Goal: Transaction & Acquisition: Obtain resource

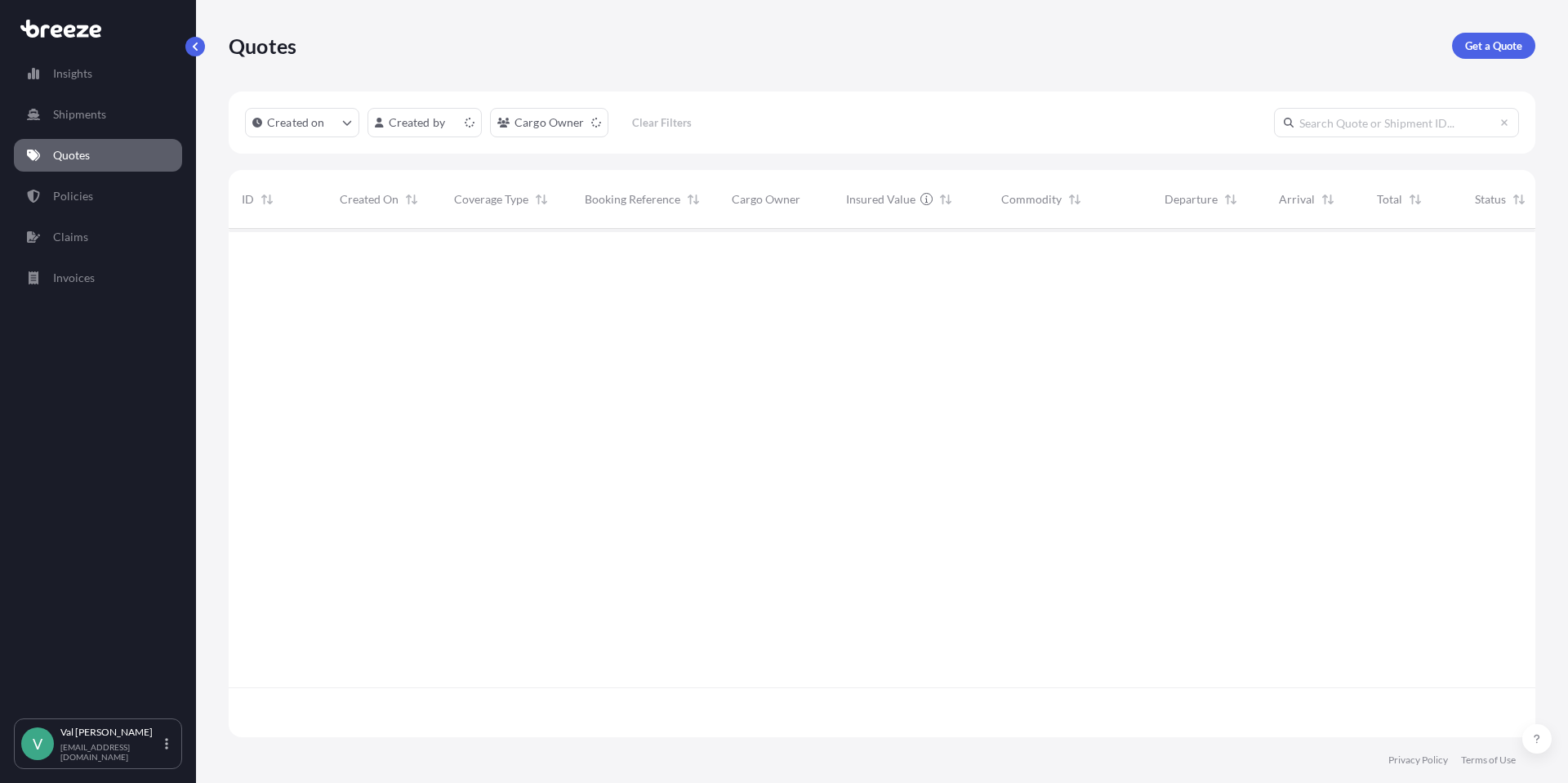
scroll to position [505, 1295]
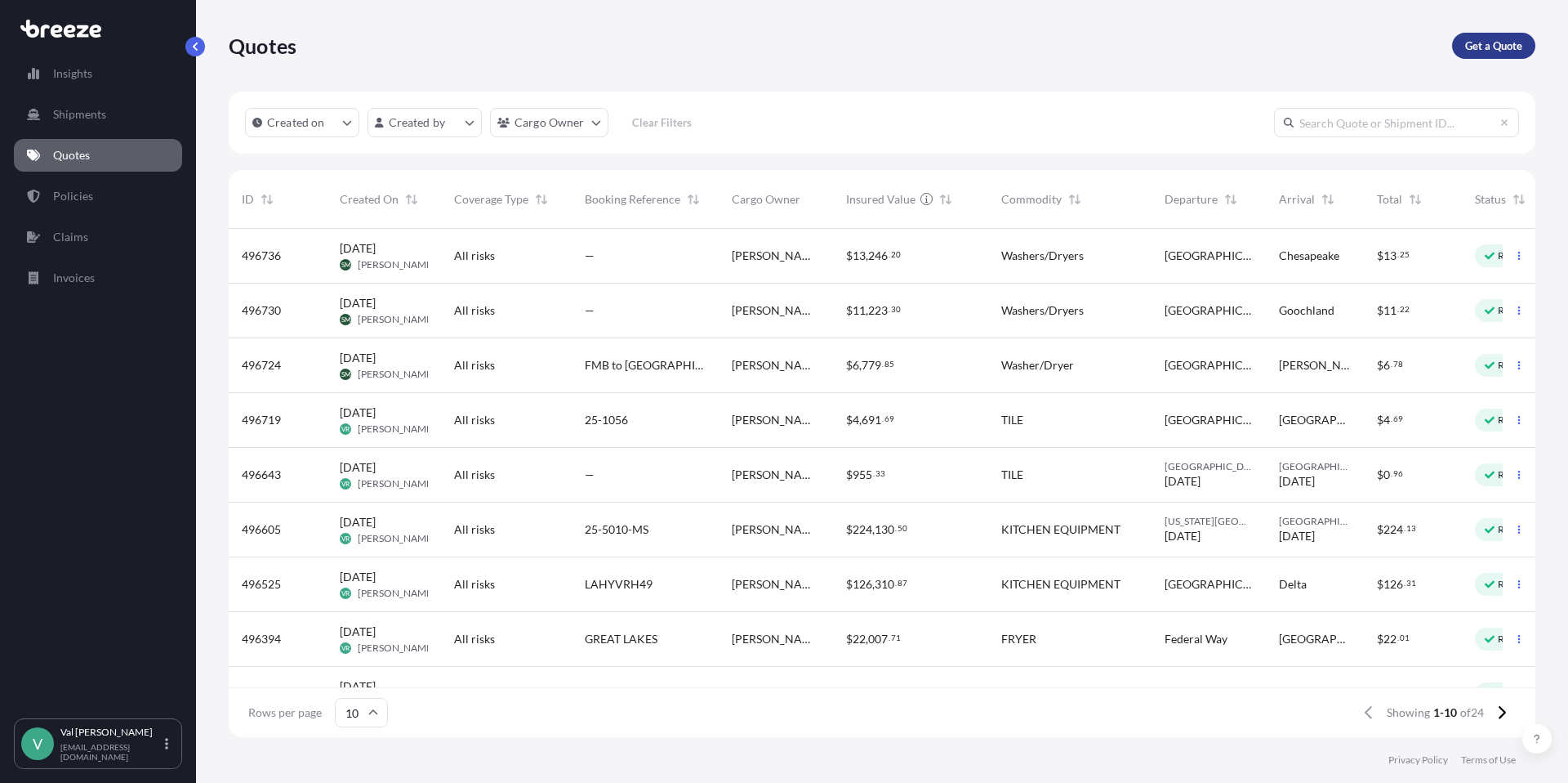
click at [1498, 43] on p "Get a Quote" at bounding box center [1493, 45] width 57 height 16
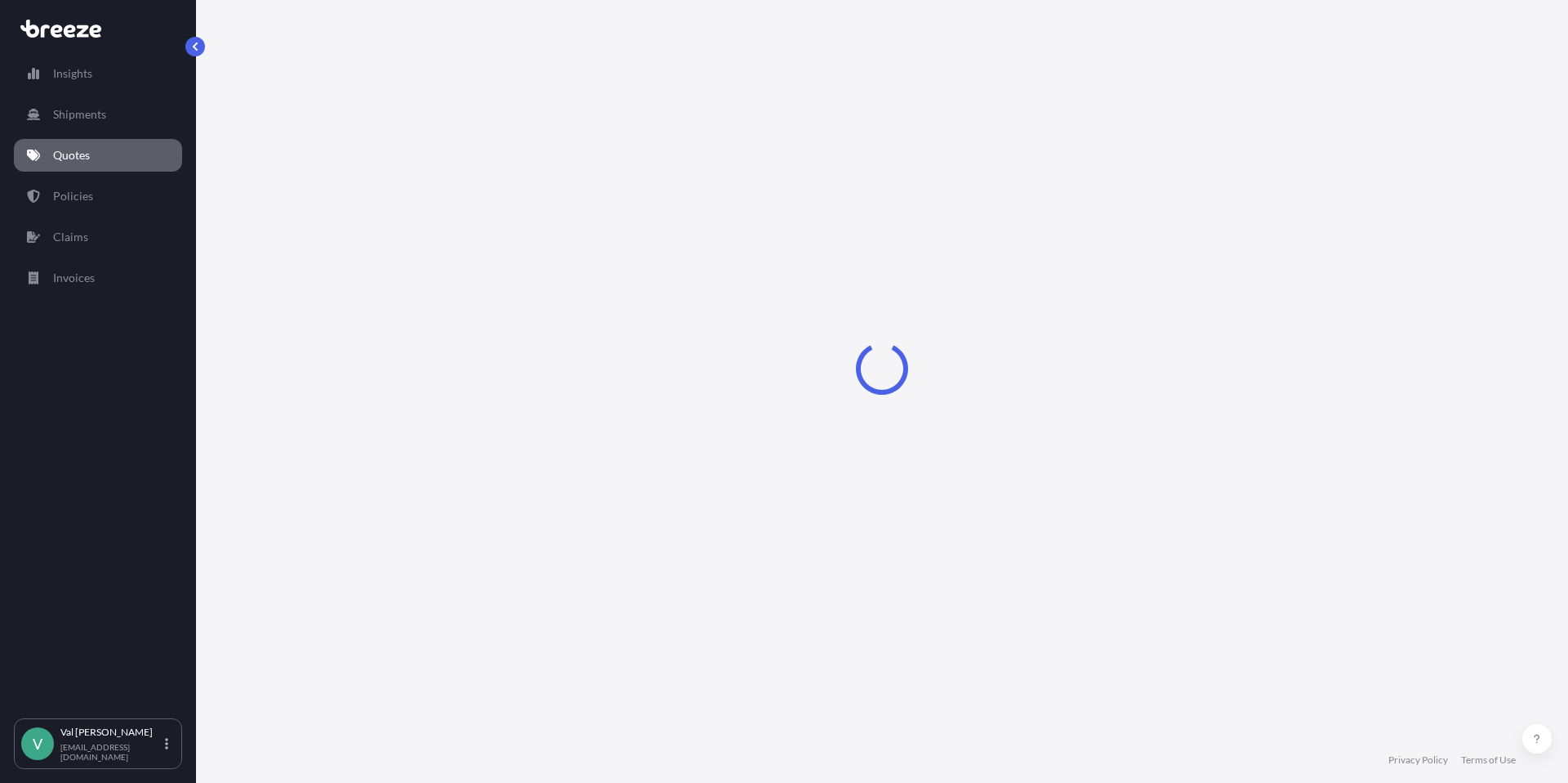
select select "Sea"
select select "1"
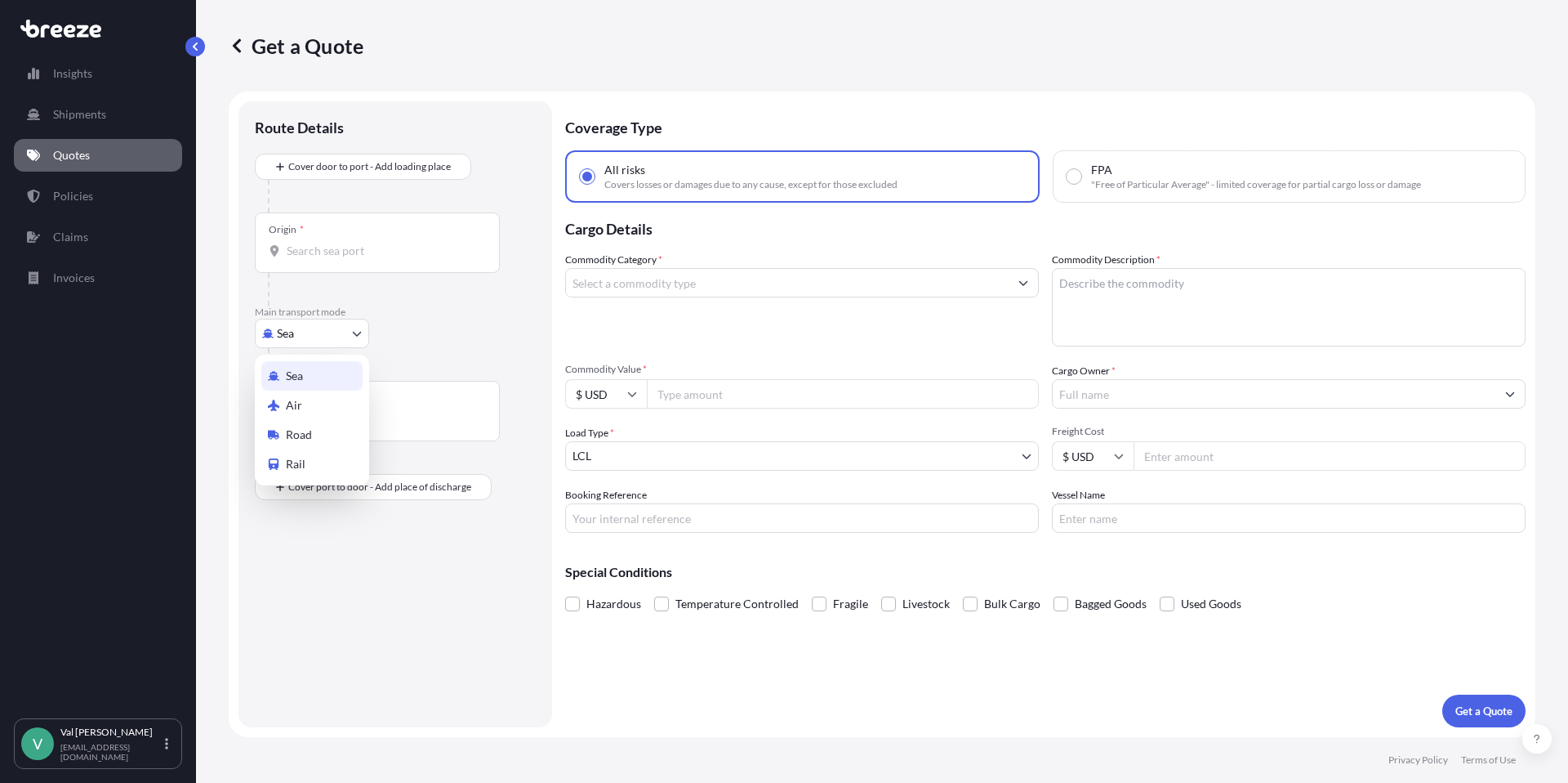
click at [337, 324] on body "Insights Shipments Quotes Policies Claims Invoices V [PERSON_NAME] [PERSON_NAME…" at bounding box center [784, 392] width 1568 height 783
click at [330, 433] on div "Road" at bounding box center [312, 434] width 101 height 29
select select "Road"
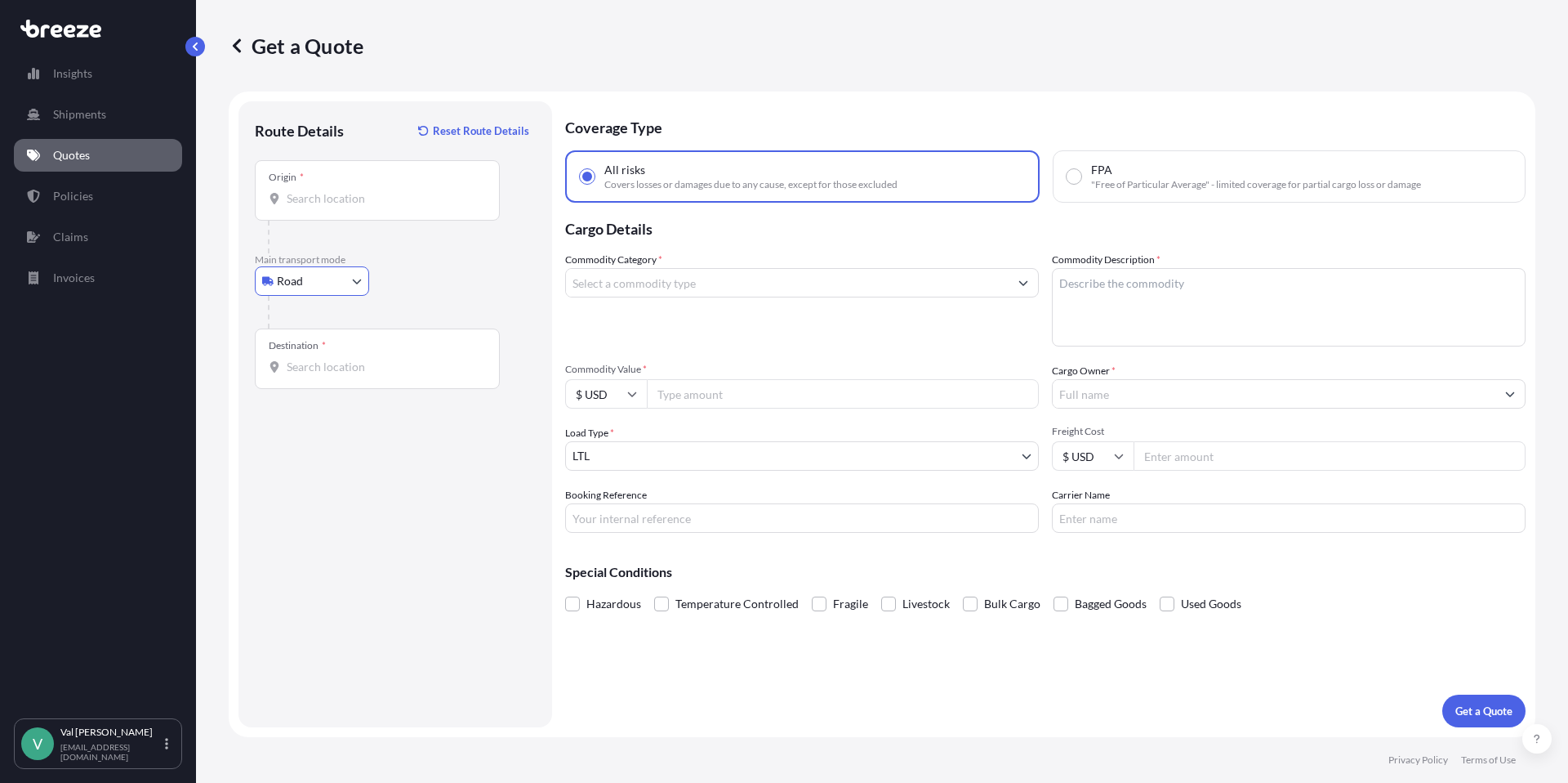
click at [358, 207] on div "Origin *" at bounding box center [377, 190] width 245 height 60
click at [358, 207] on input "Origin *" at bounding box center [383, 198] width 193 height 16
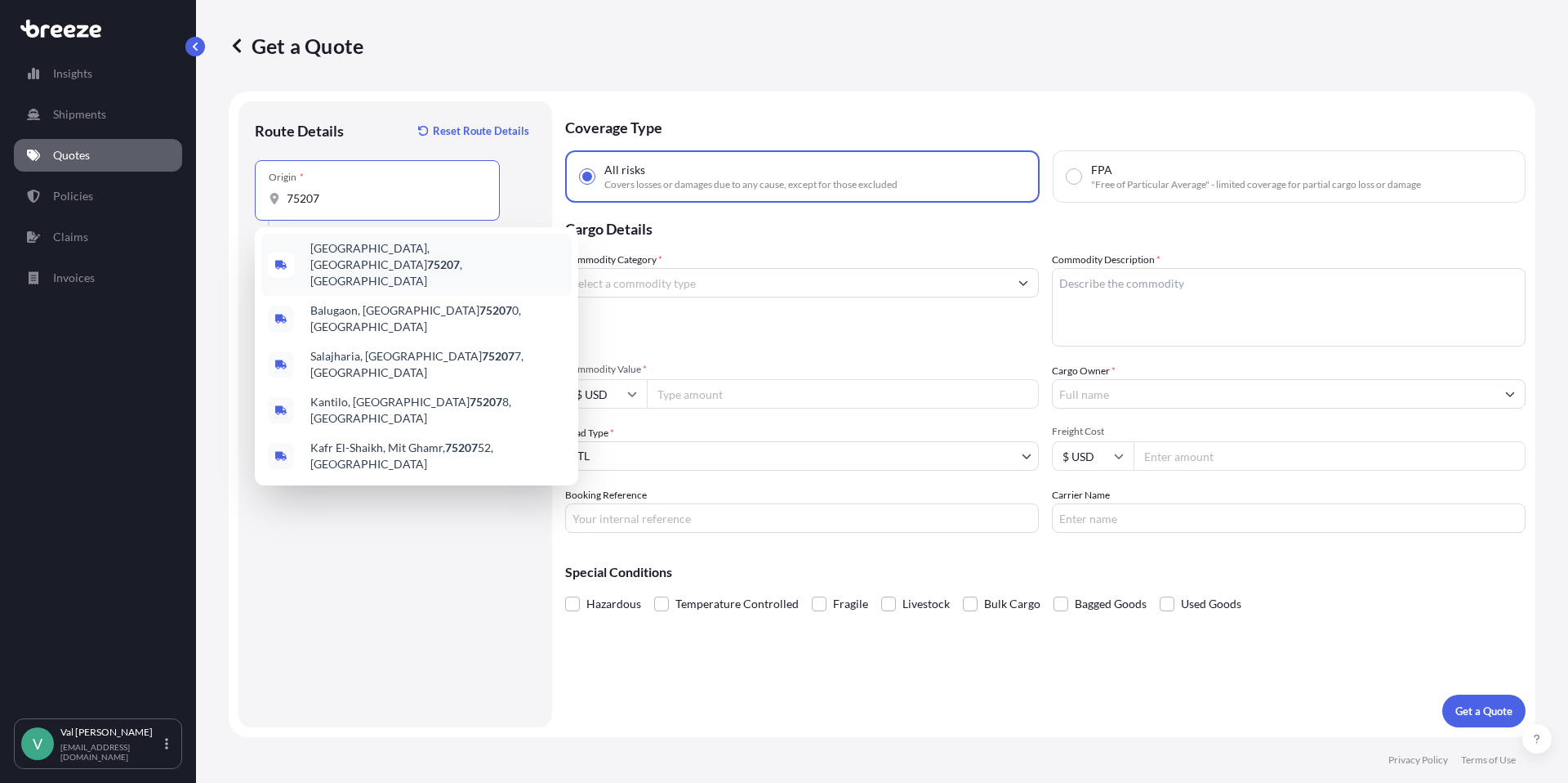
click at [333, 253] on span "[GEOGRAPHIC_DATA] , [GEOGRAPHIC_DATA]" at bounding box center [437, 264] width 255 height 49
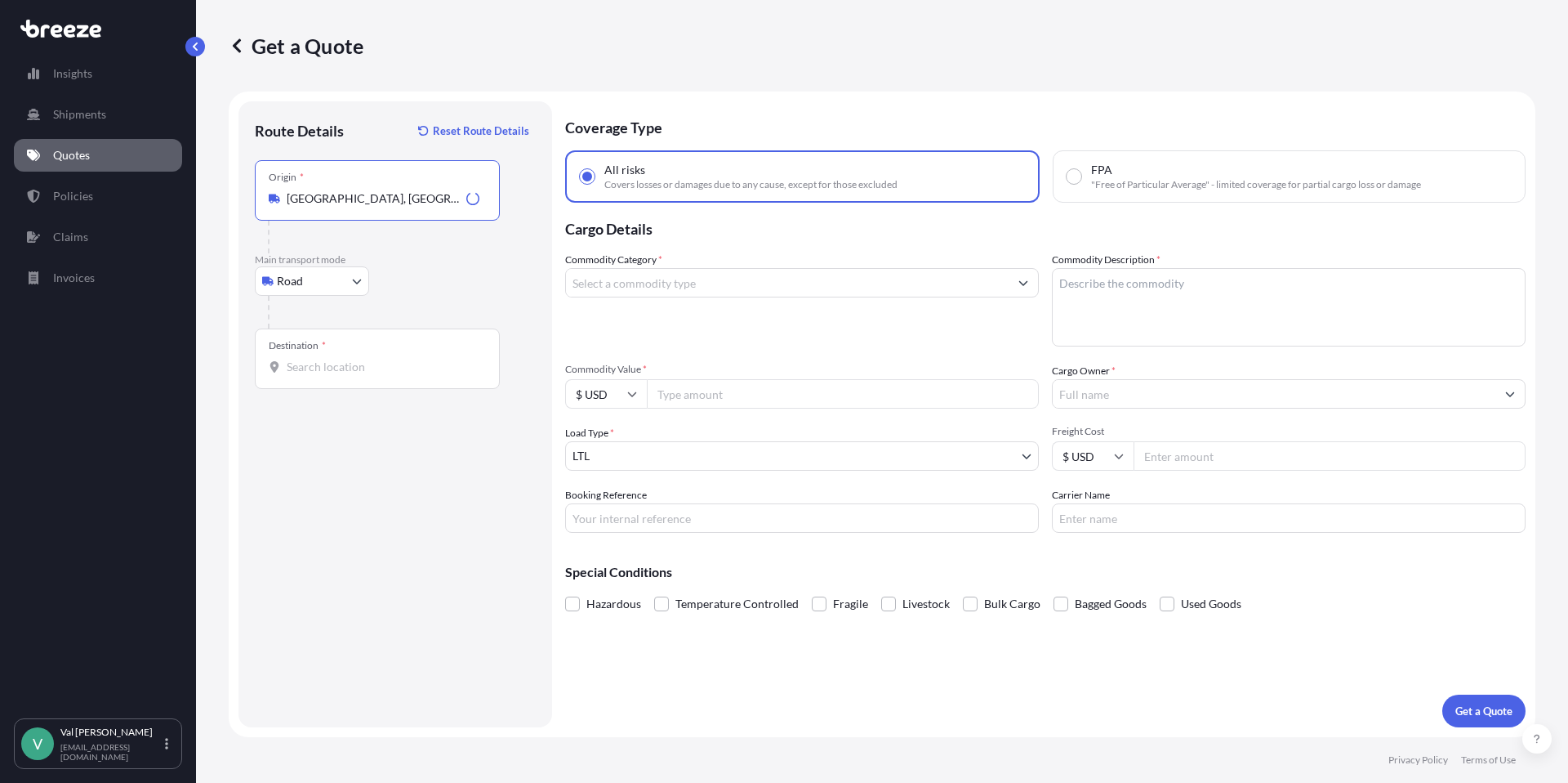
type input "[GEOGRAPHIC_DATA], [GEOGRAPHIC_DATA]"
click at [343, 373] on input "Destination *" at bounding box center [383, 366] width 193 height 16
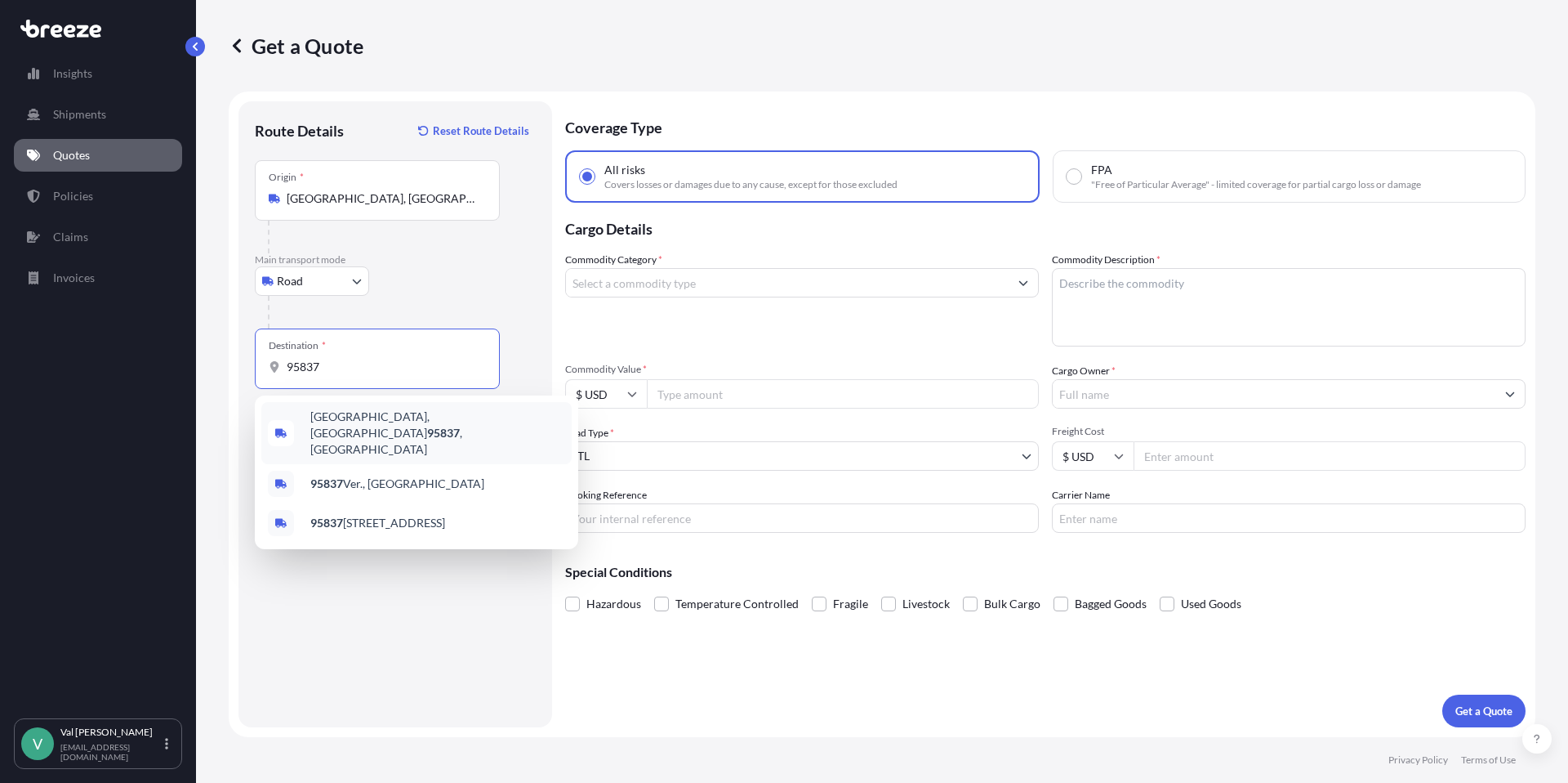
click at [322, 424] on span "[GEOGRAPHIC_DATA] , [GEOGRAPHIC_DATA]" at bounding box center [437, 433] width 255 height 49
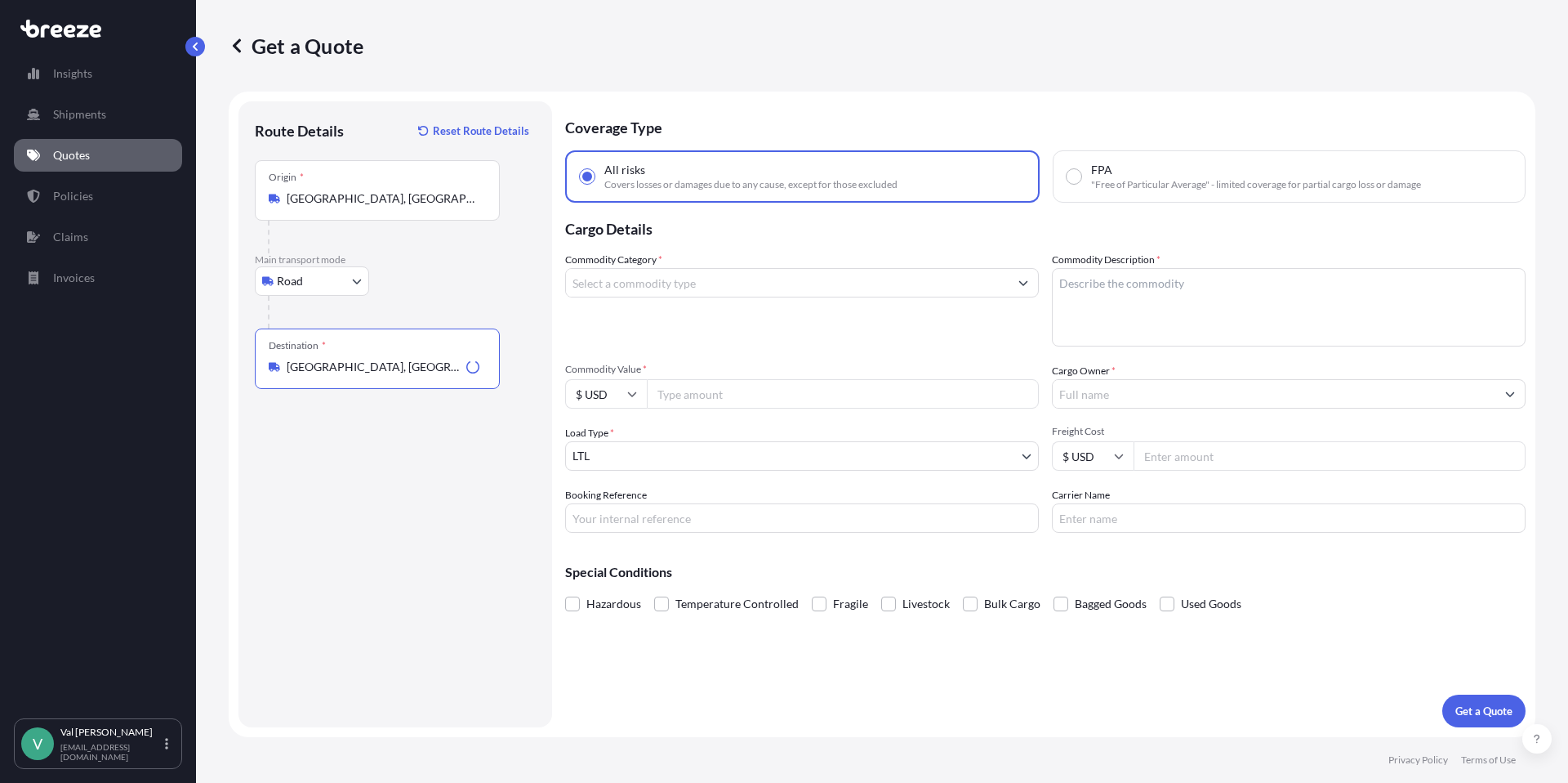
type input "[GEOGRAPHIC_DATA], [GEOGRAPHIC_DATA]"
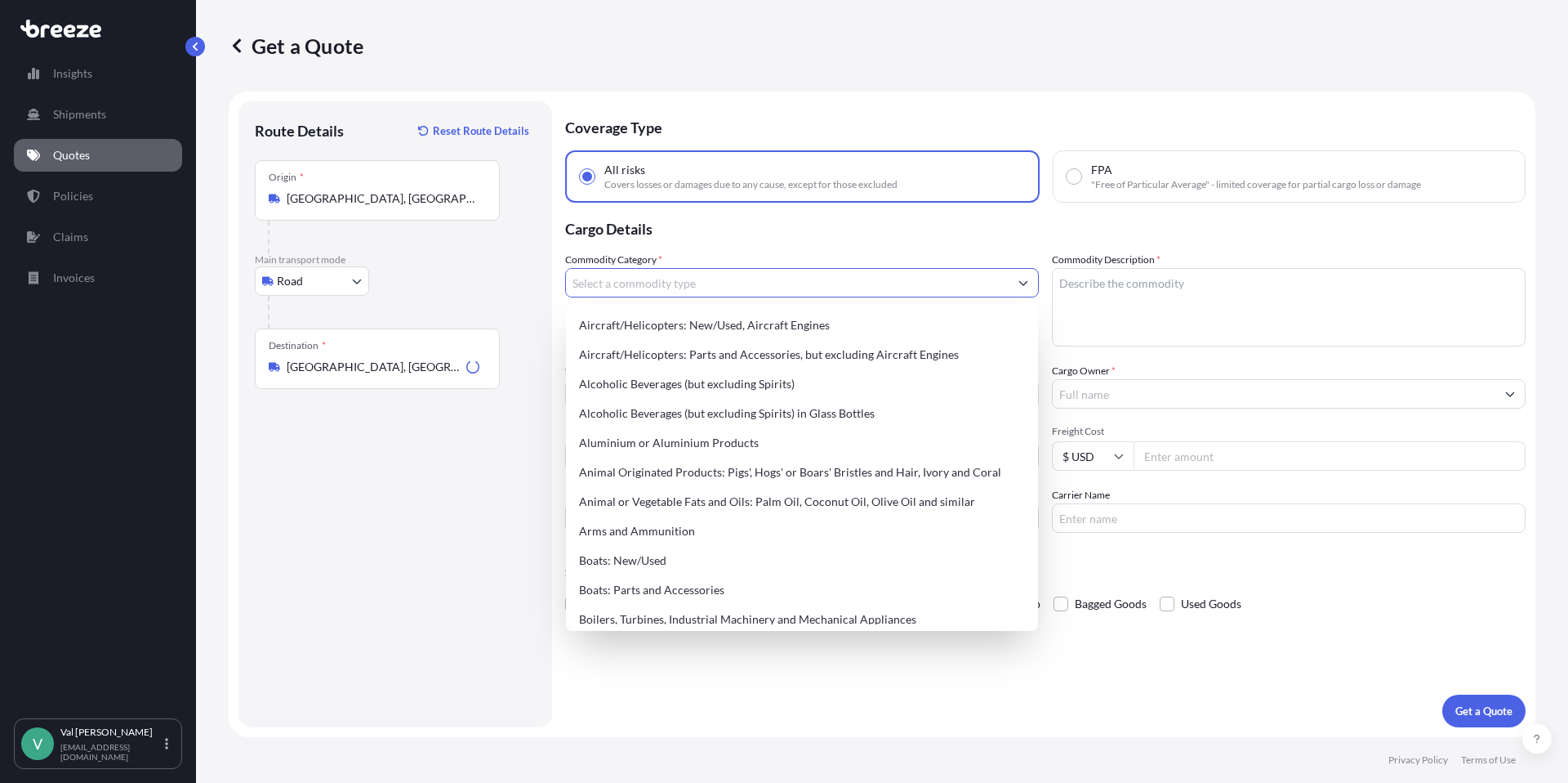
click at [702, 286] on input "Commodity Category *" at bounding box center [787, 283] width 442 height 29
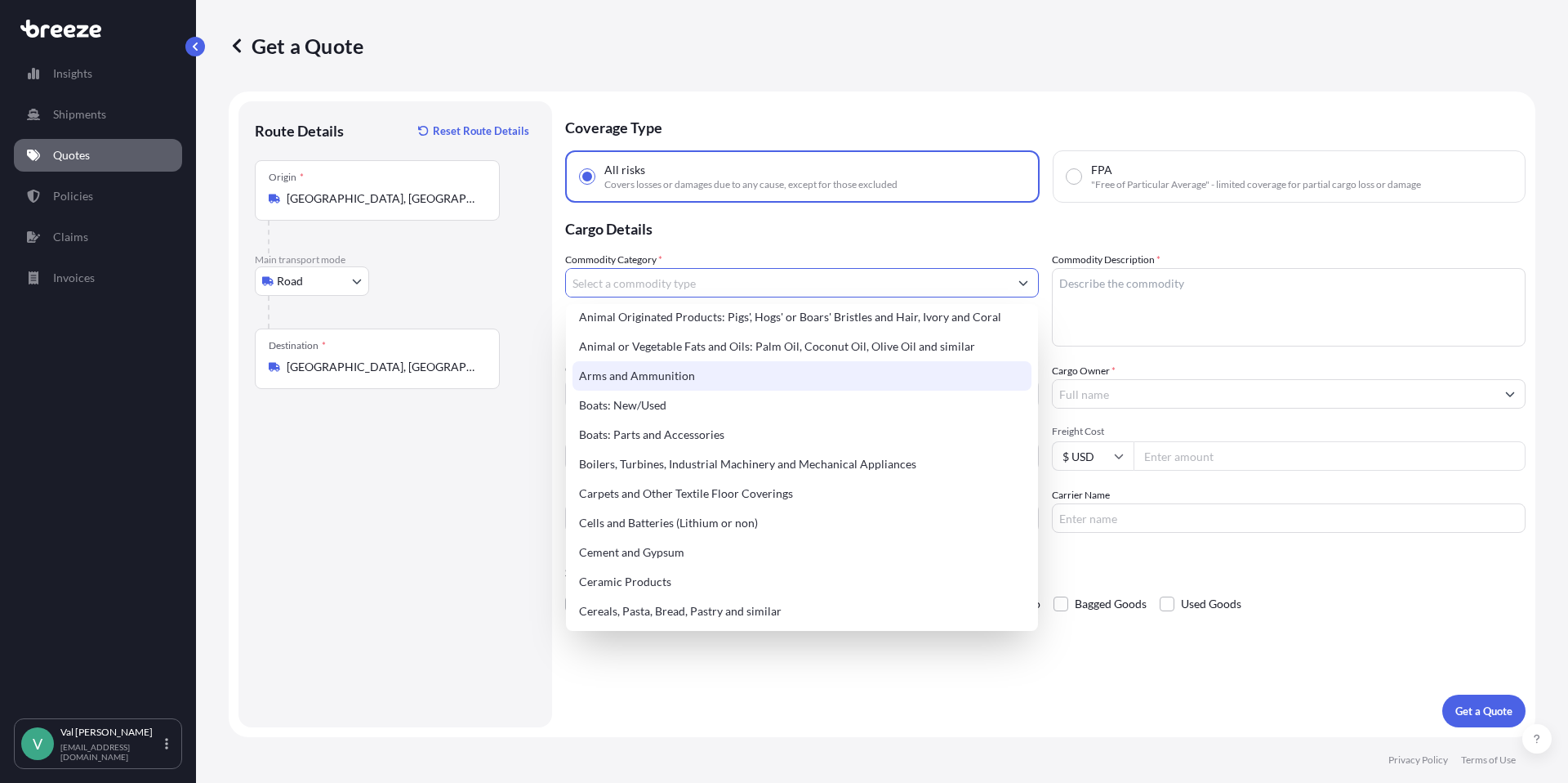
scroll to position [259, 0]
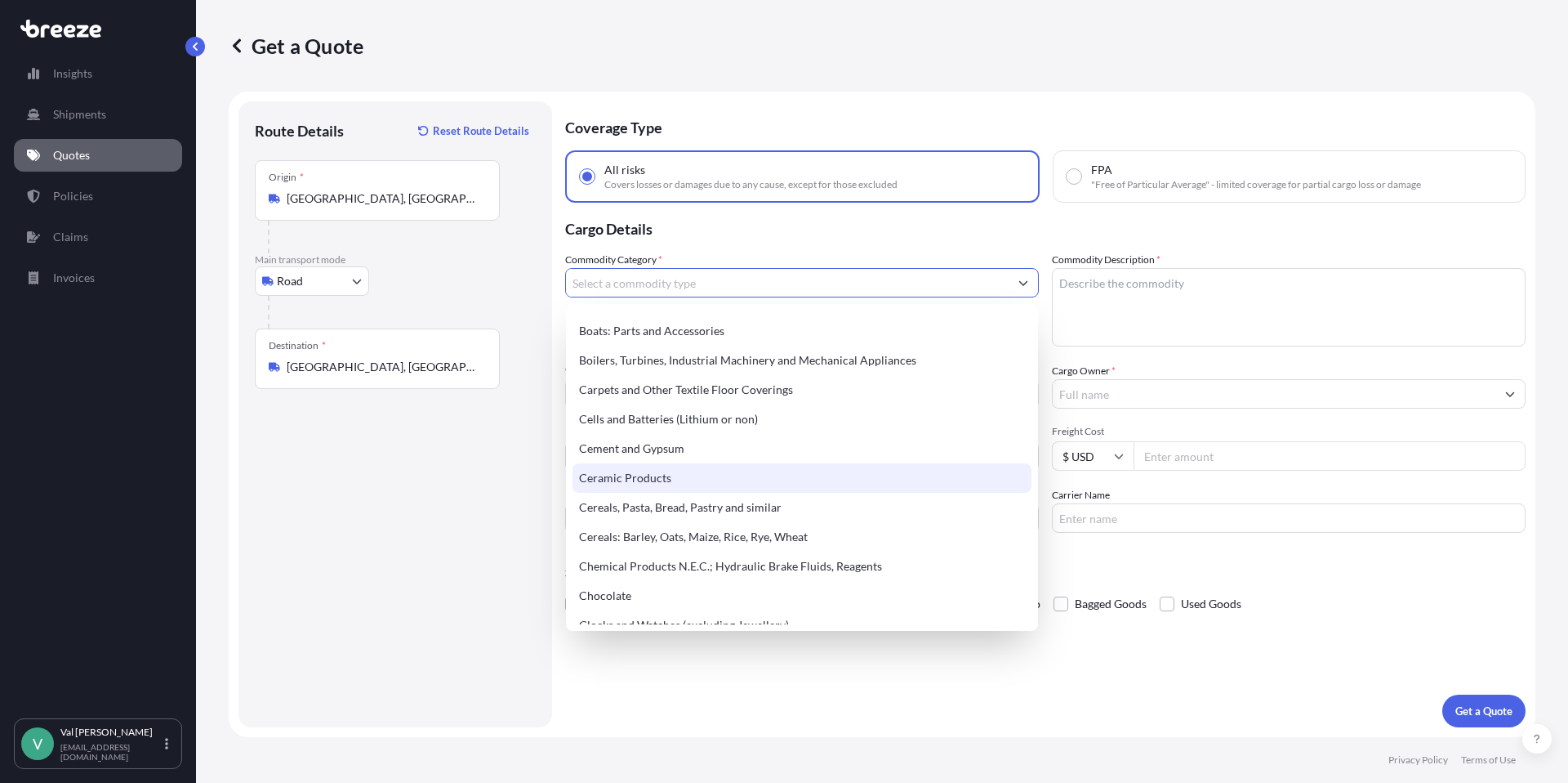
click at [692, 475] on div "Ceramic Products" at bounding box center [802, 478] width 459 height 29
type input "Ceramic Products"
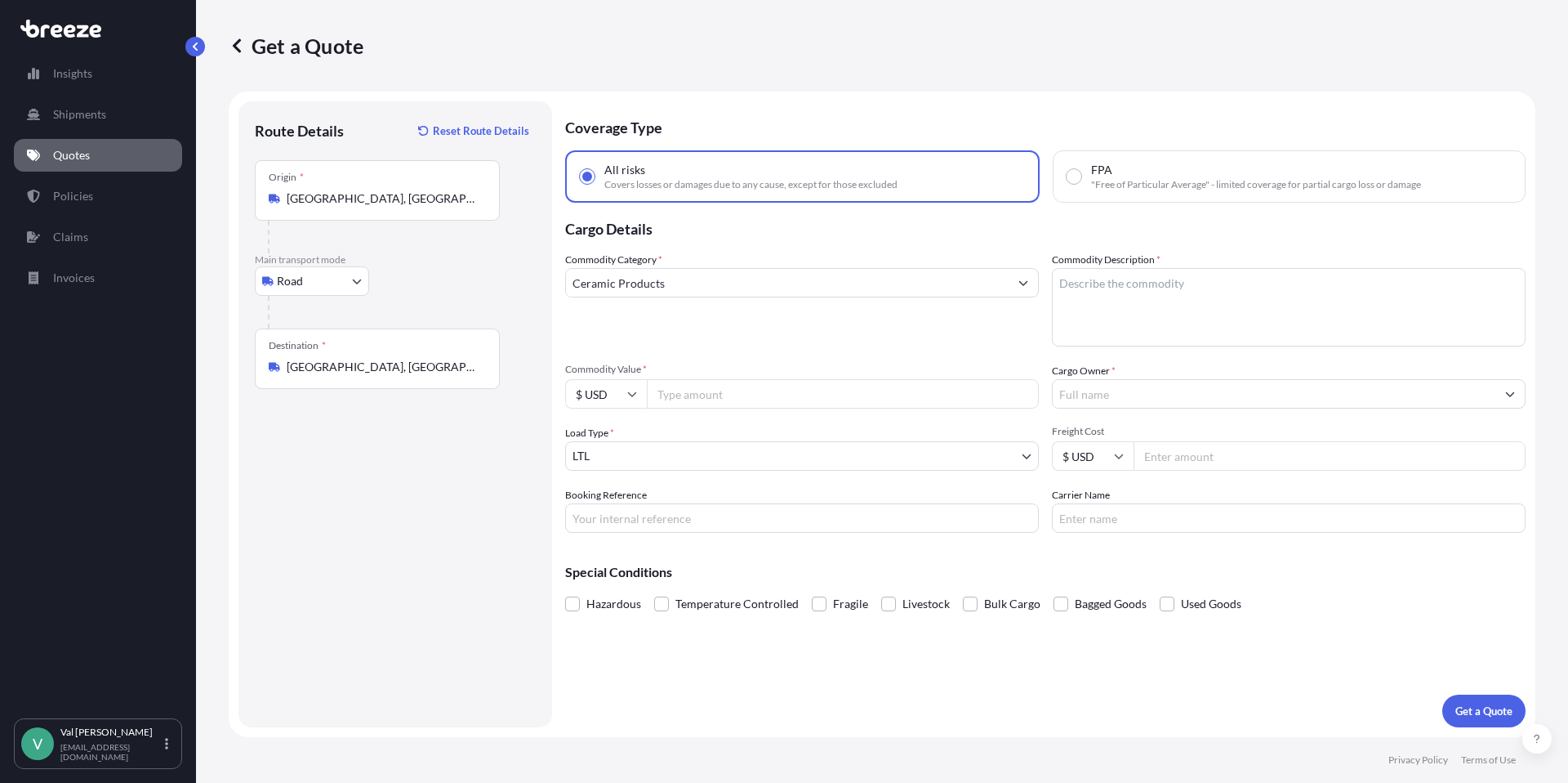
click at [716, 395] on input "Commodity Value *" at bounding box center [843, 393] width 392 height 29
click at [691, 395] on input "39536.70" at bounding box center [843, 393] width 392 height 29
type input "3953.70"
click at [677, 516] on input "Booking Reference" at bounding box center [801, 517] width 474 height 29
type input "25-1056"
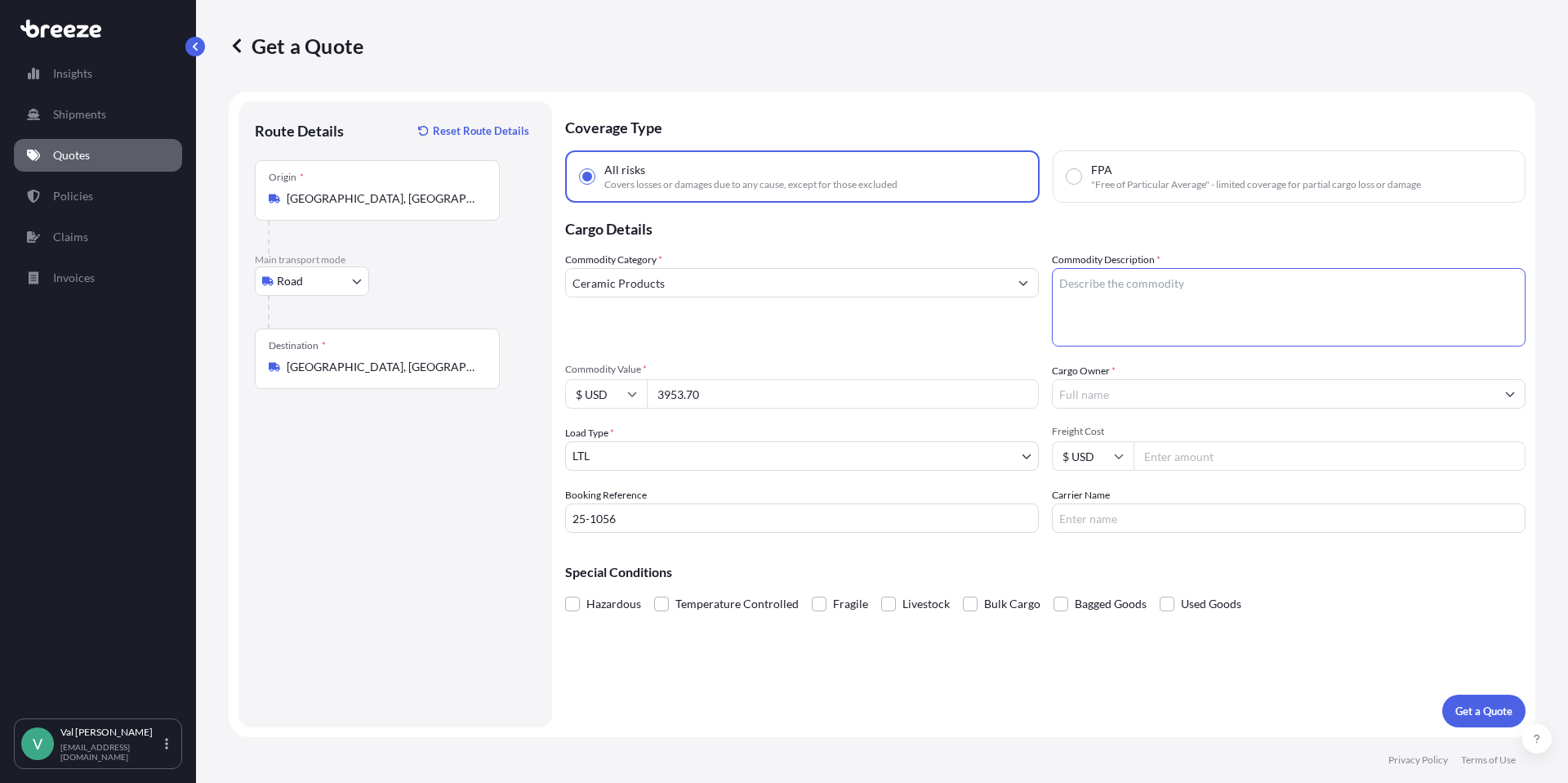
click at [1111, 288] on textarea "Commodity Description *" at bounding box center [1288, 308] width 474 height 79
type textarea "t"
type textarea "TILE"
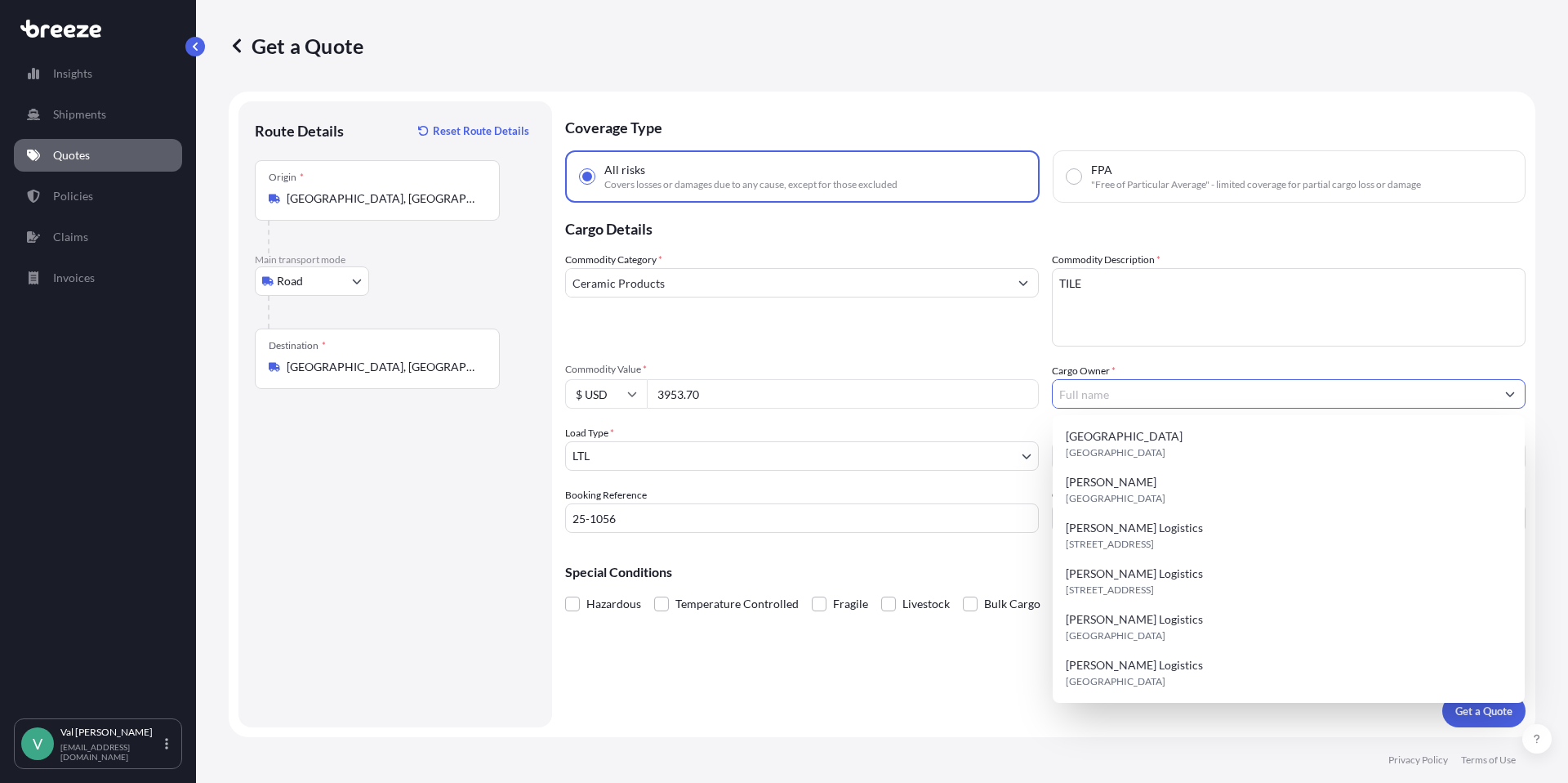
click at [1084, 397] on input "Cargo Owner *" at bounding box center [1274, 393] width 442 height 29
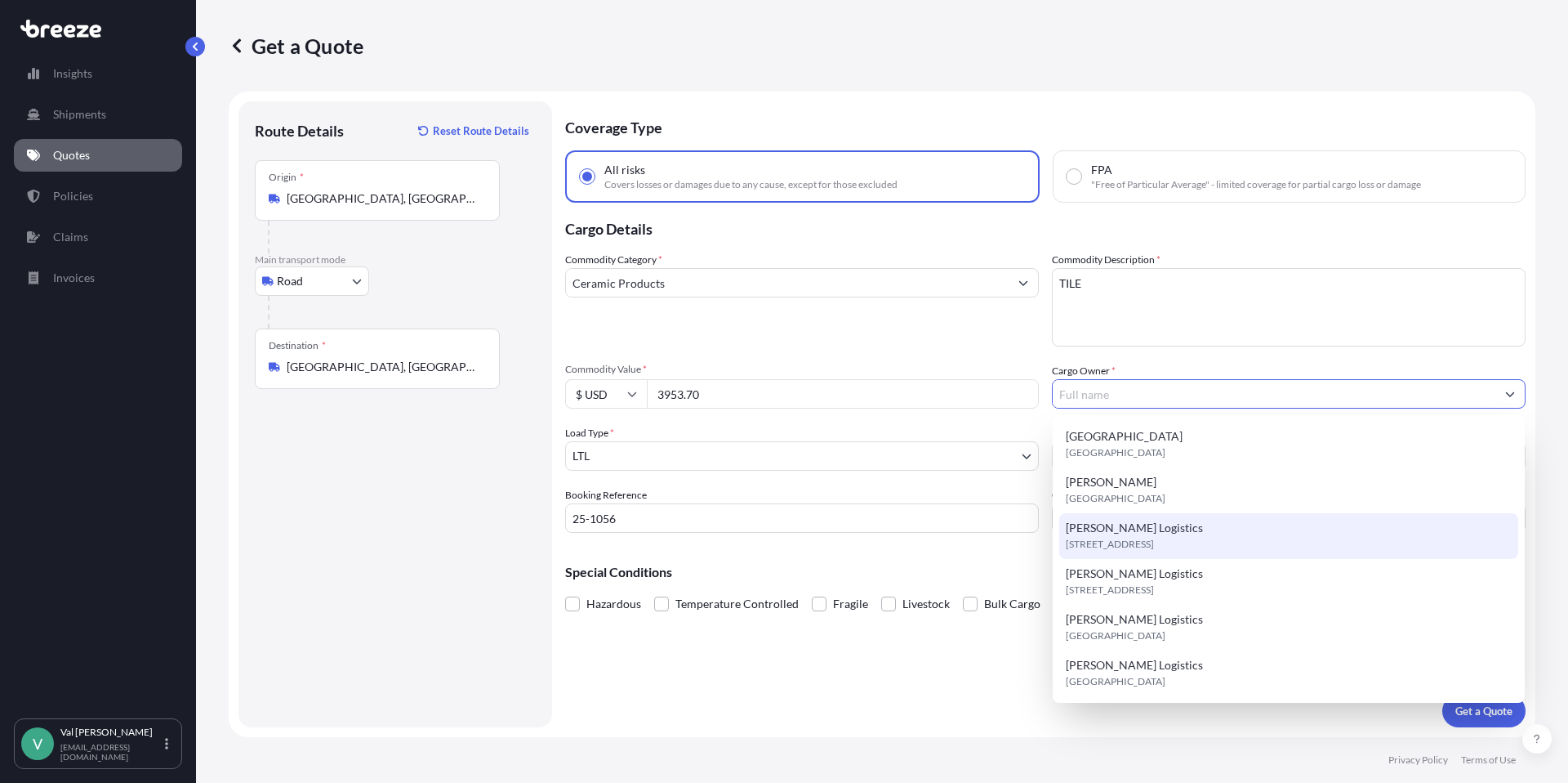
click at [1120, 537] on span "[STREET_ADDRESS]" at bounding box center [1110, 543] width 88 height 16
type input "[PERSON_NAME] Logistics"
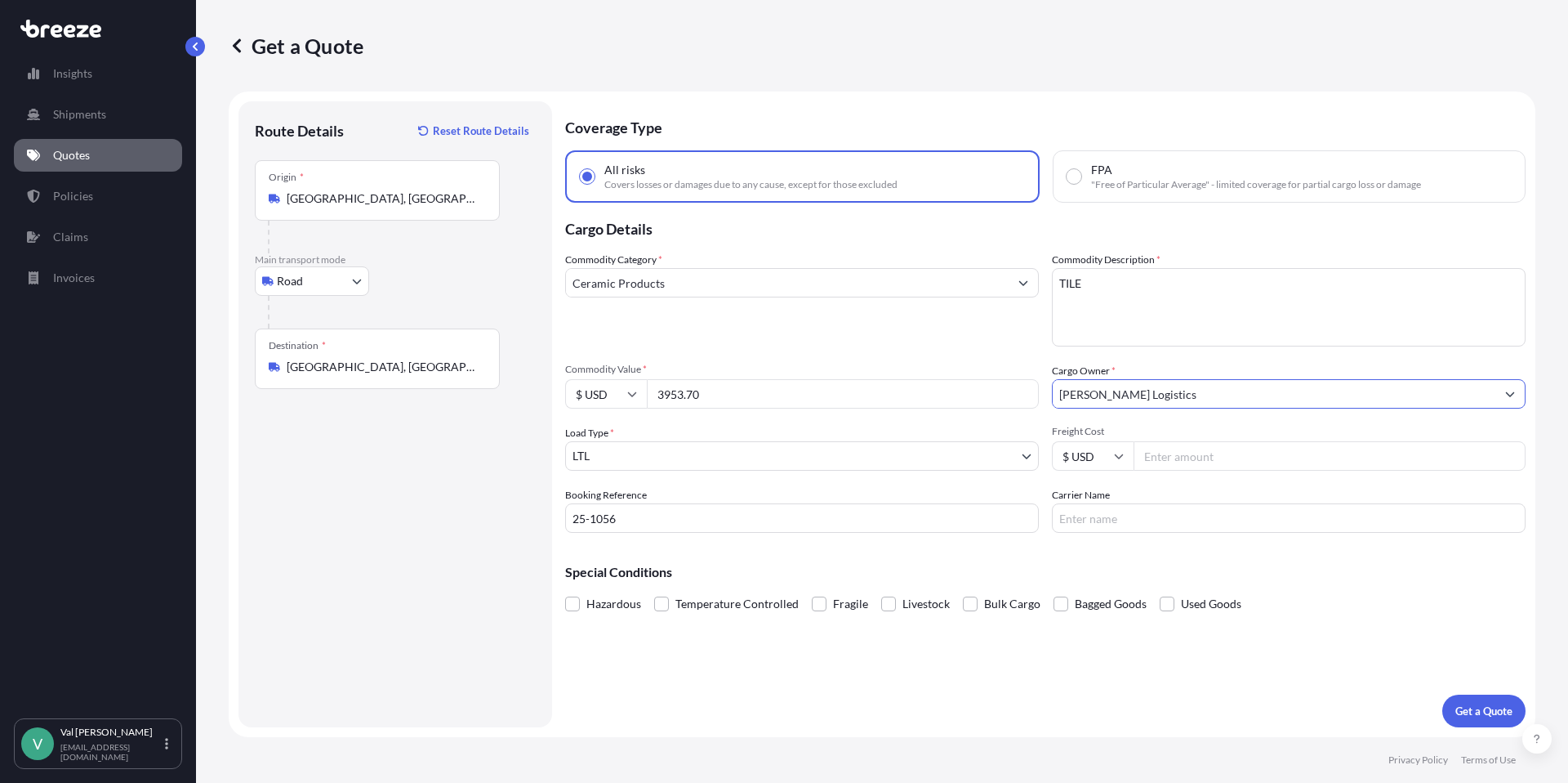
click at [1162, 457] on input "Freight Cost" at bounding box center [1330, 455] width 392 height 29
type input "310.92"
click at [1126, 518] on input "Carrier Name" at bounding box center [1288, 517] width 474 height 29
type input "SOUTHEASTERN FREIGHT"
click at [1468, 708] on p "Get a Quote" at bounding box center [1484, 710] width 57 height 16
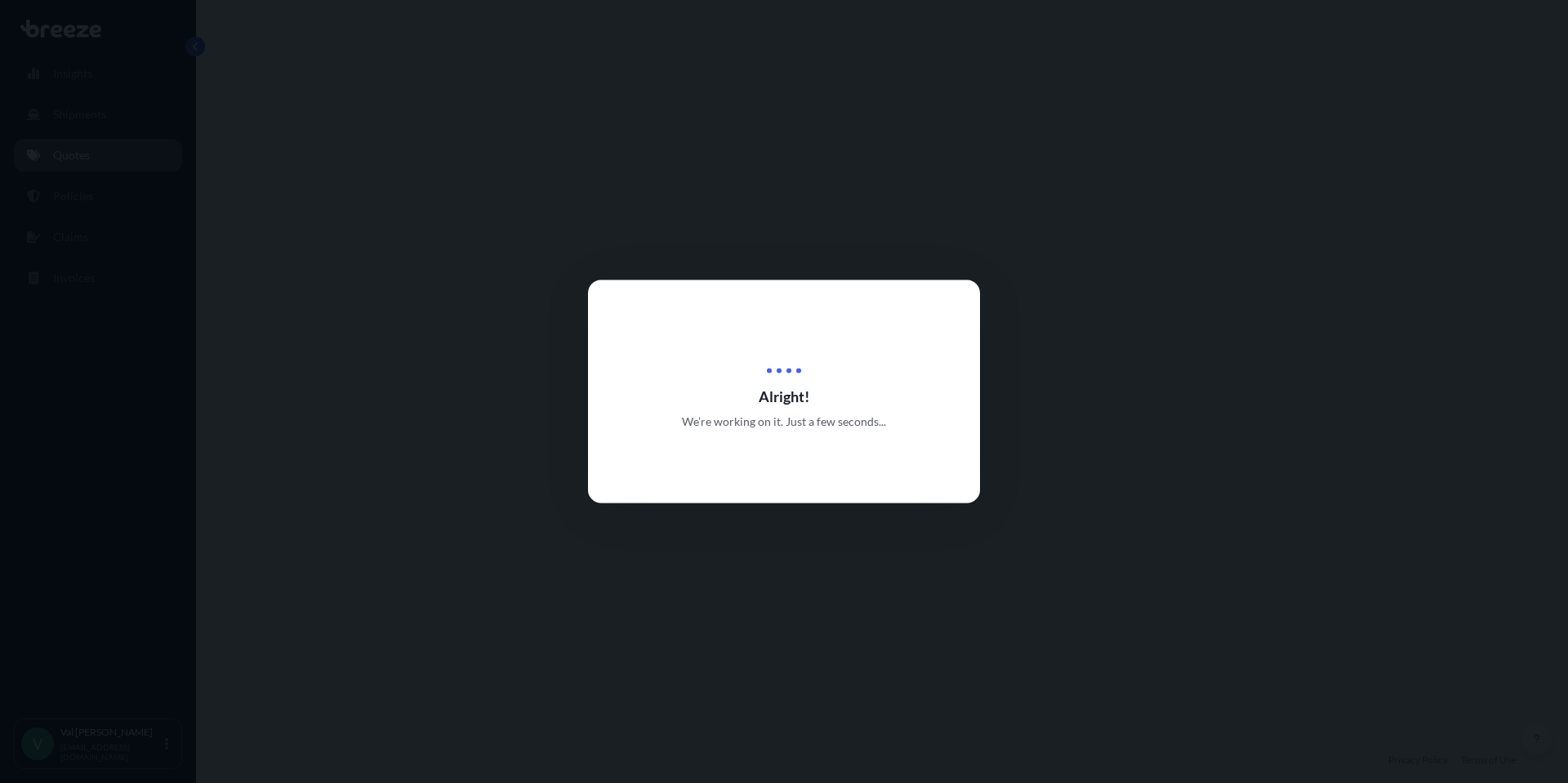
select select "Road"
select select "1"
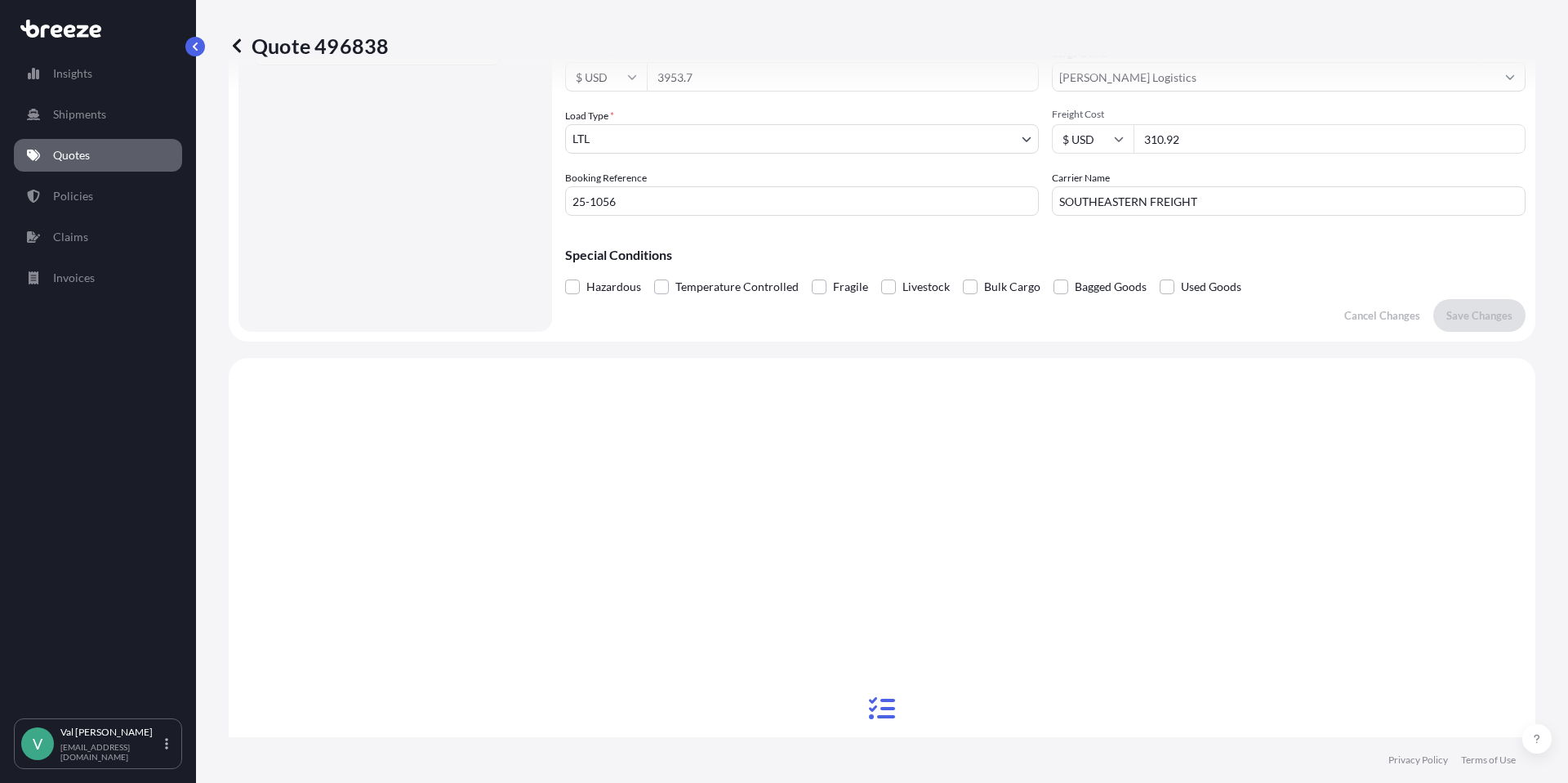
scroll to position [593, 0]
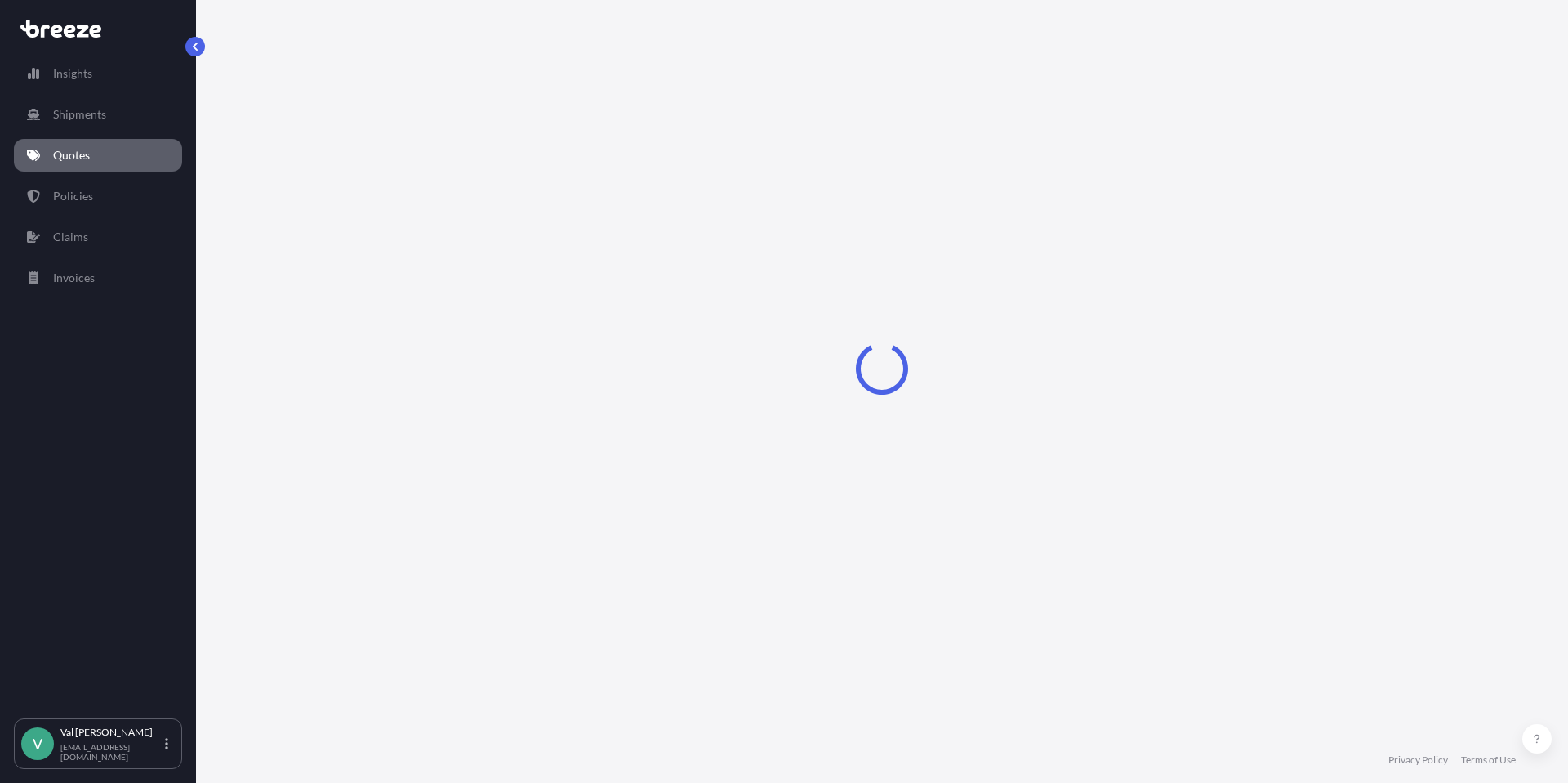
select select "Road"
select select "1"
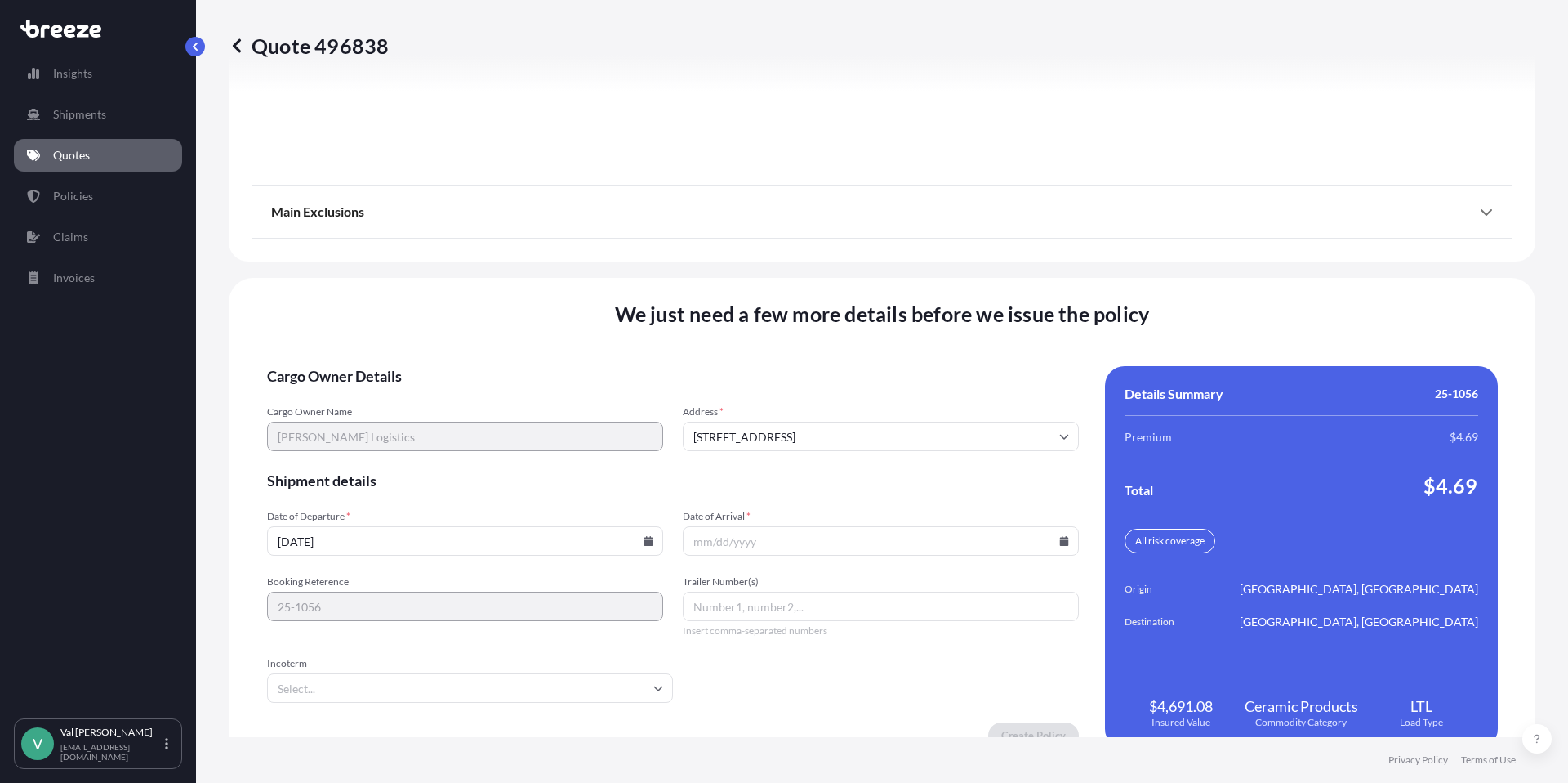
scroll to position [2268, 0]
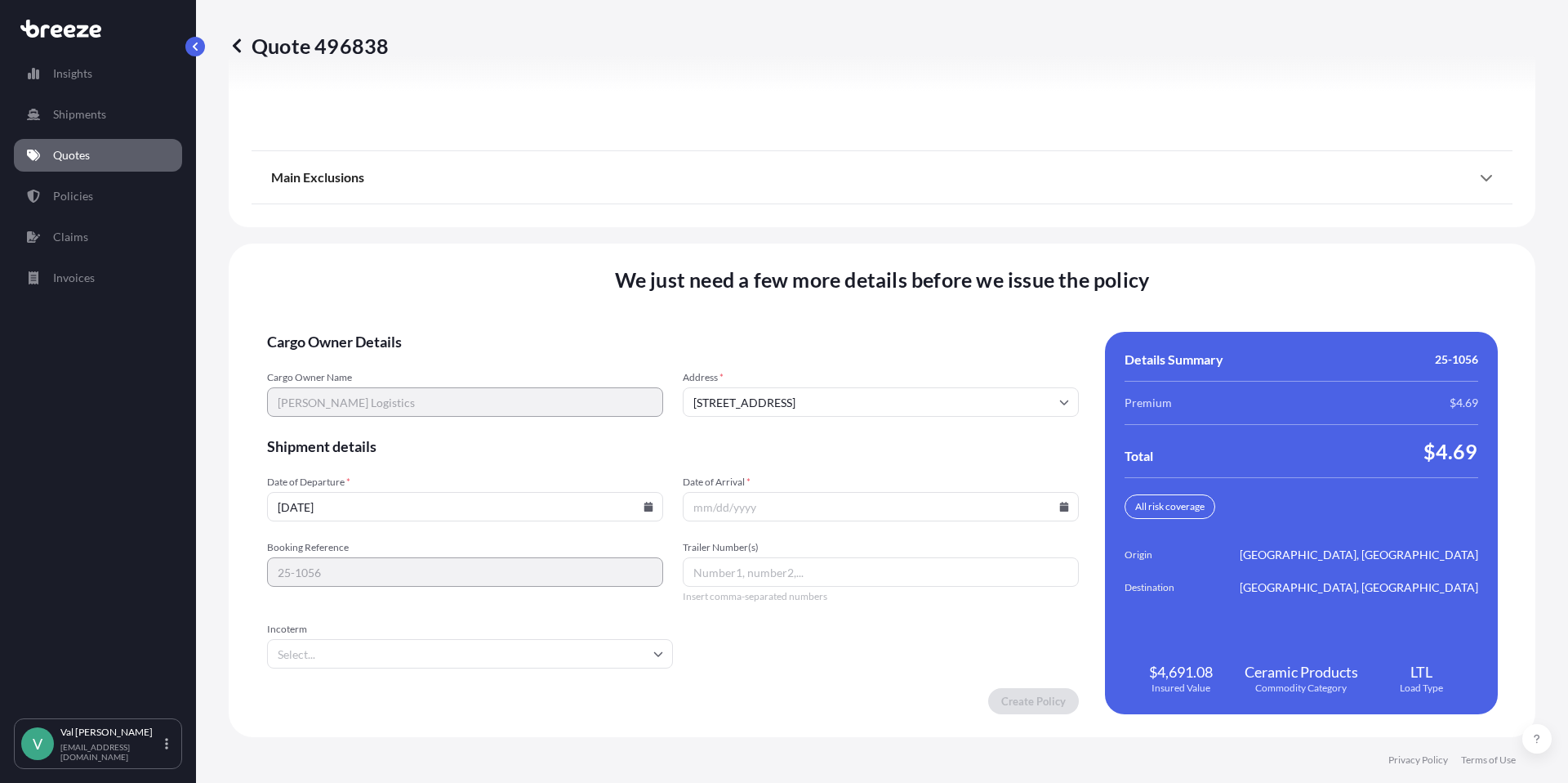
click at [644, 504] on icon at bounding box center [649, 506] width 10 height 10
click at [502, 355] on button "15" at bounding box center [499, 360] width 26 height 26
type input "[DATE]"
click at [1059, 505] on icon at bounding box center [1063, 506] width 9 height 10
click at [911, 392] on button "22" at bounding box center [913, 392] width 26 height 26
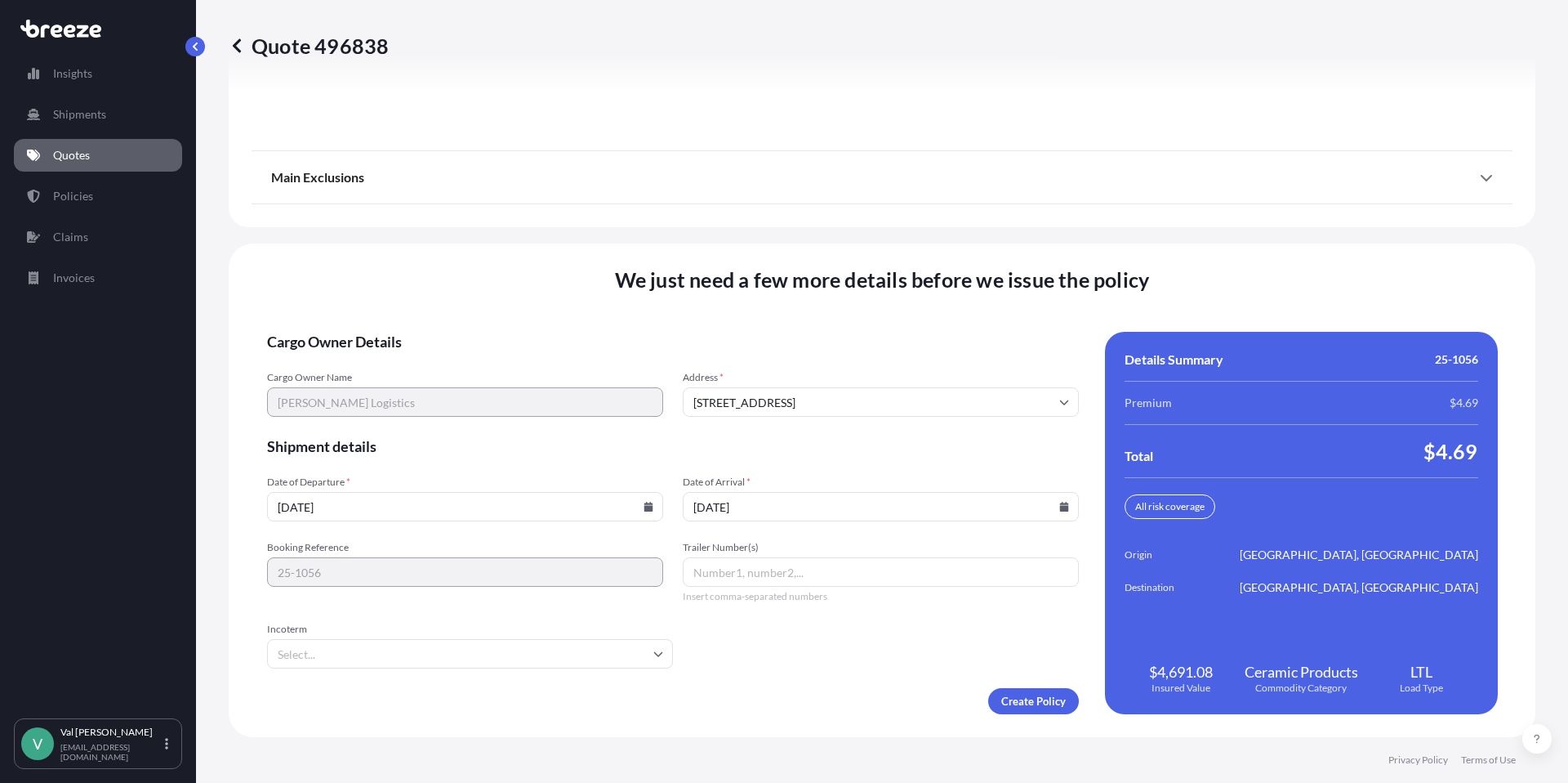
type input "[DATE]"
